Goal: Complete application form

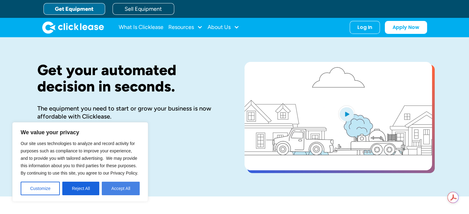
click at [124, 193] on button "Accept All" at bounding box center [121, 189] width 38 height 14
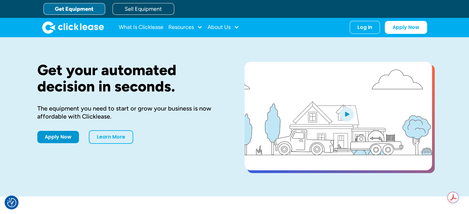
click at [163, 147] on div "Get your automated decision in seconds. The equipment you need to start or grow…" at bounding box center [131, 117] width 188 height 110
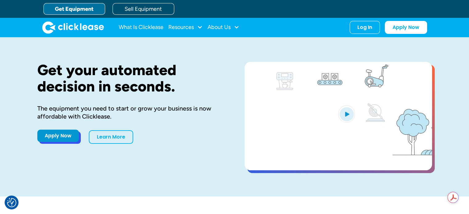
click at [66, 135] on link "Apply Now" at bounding box center [58, 136] width 42 height 12
